Goal: Task Accomplishment & Management: Complete application form

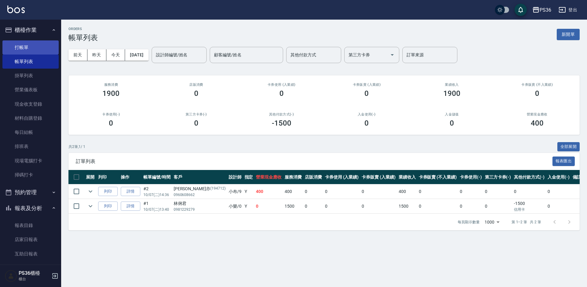
click at [27, 50] on link "打帳單" at bounding box center [30, 47] width 56 height 14
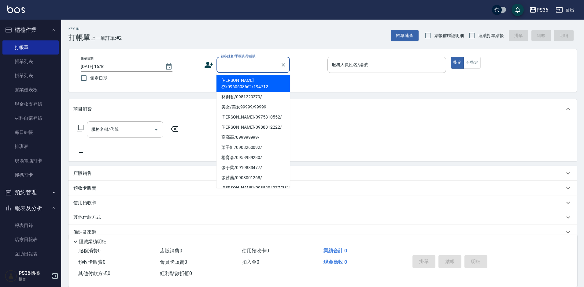
click at [245, 70] on input "顧客姓名/手機號碼/編號" at bounding box center [248, 64] width 59 height 11
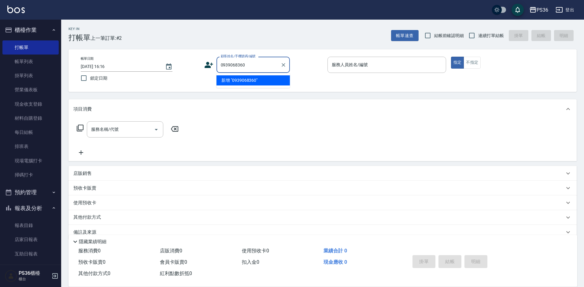
type input "0939068360"
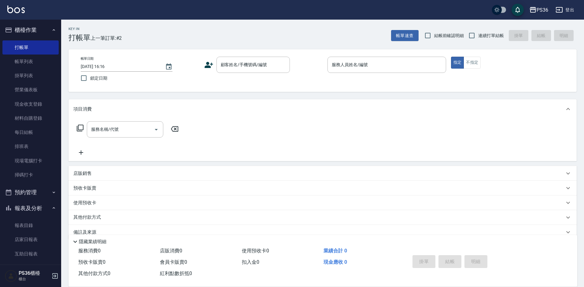
click at [210, 64] on icon at bounding box center [208, 64] width 9 height 9
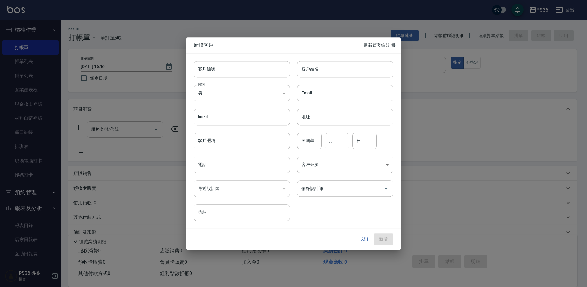
click at [231, 167] on input "電話" at bounding box center [242, 164] width 96 height 17
type input "0939068360"
click at [331, 68] on input "客戶姓名" at bounding box center [345, 69] width 96 height 17
type input "[PERSON_NAME]?"
click at [393, 240] on button "新增" at bounding box center [384, 238] width 20 height 11
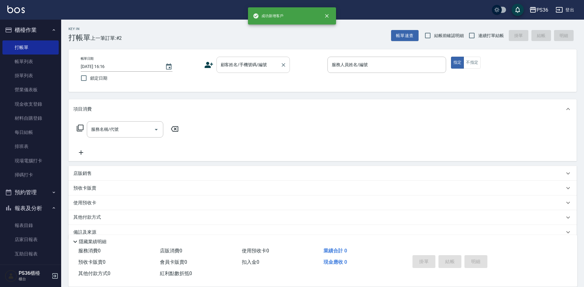
click at [266, 64] on input "顧客姓名/手機號碼/編號" at bounding box center [248, 64] width 59 height 11
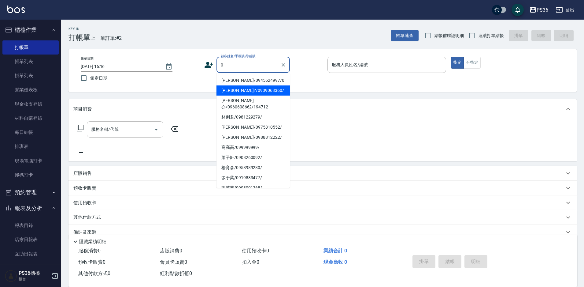
click at [242, 88] on li "[PERSON_NAME]?/0939068360/" at bounding box center [252, 90] width 73 height 10
type input "[PERSON_NAME]?/0939068360/"
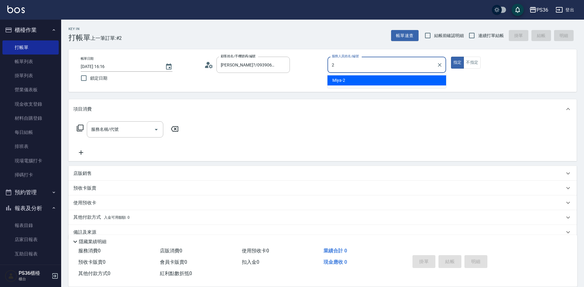
type input "2"
type button "true"
type input "Miya-2"
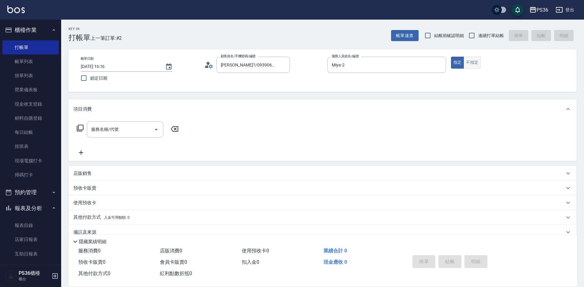
click at [476, 65] on button "不指定" at bounding box center [472, 63] width 17 height 12
click at [135, 132] on input "服務名稱/代號" at bounding box center [121, 129] width 62 height 11
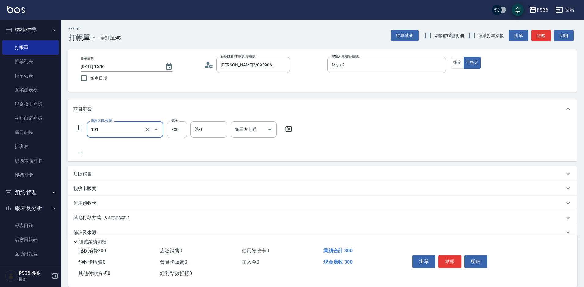
type input "洗髮(101)"
click at [444, 255] on button "結帳" at bounding box center [449, 261] width 23 height 13
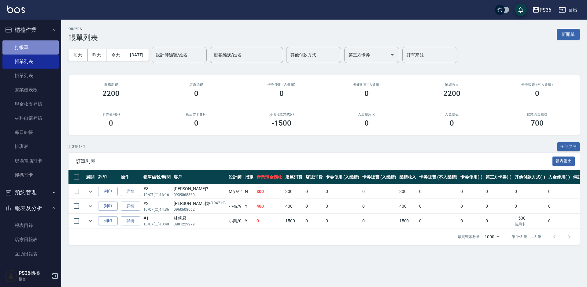
click at [36, 50] on link "打帳單" at bounding box center [30, 47] width 56 height 14
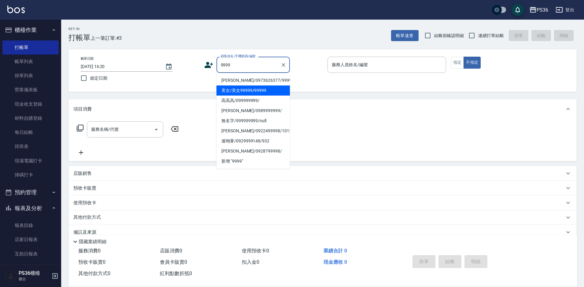
click at [242, 91] on li "美女/美女99999/99999" at bounding box center [252, 90] width 73 height 10
type input "美女/美女99999/99999"
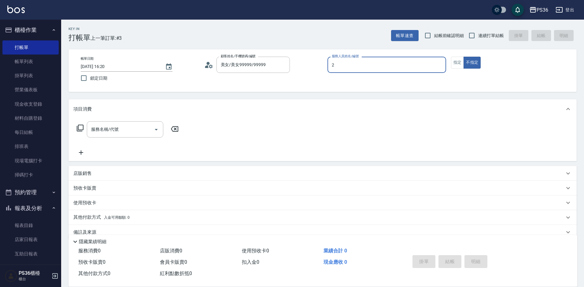
type input "2"
type button "false"
type input "Miya-2"
click at [468, 62] on button "不指定" at bounding box center [472, 63] width 17 height 12
click at [94, 129] on div "服務名稱/代號 服務名稱/代號" at bounding box center [125, 129] width 76 height 16
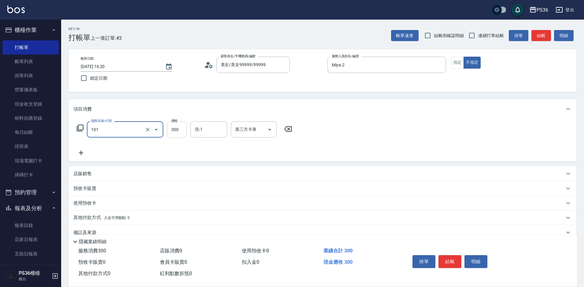
type input "洗髮(101)"
click at [181, 135] on input "300" at bounding box center [177, 129] width 20 height 17
type input "270"
click at [194, 131] on input "洗-1" at bounding box center [208, 129] width 31 height 11
click at [209, 149] on div "[PERSON_NAME]-22" at bounding box center [209, 145] width 37 height 10
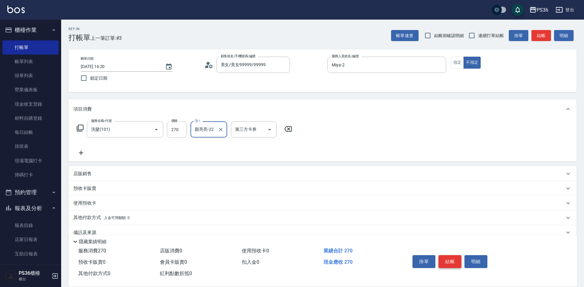
type input "顏亮亮-22"
click at [451, 255] on button "結帳" at bounding box center [449, 261] width 23 height 13
